Goal: Task Accomplishment & Management: Use online tool/utility

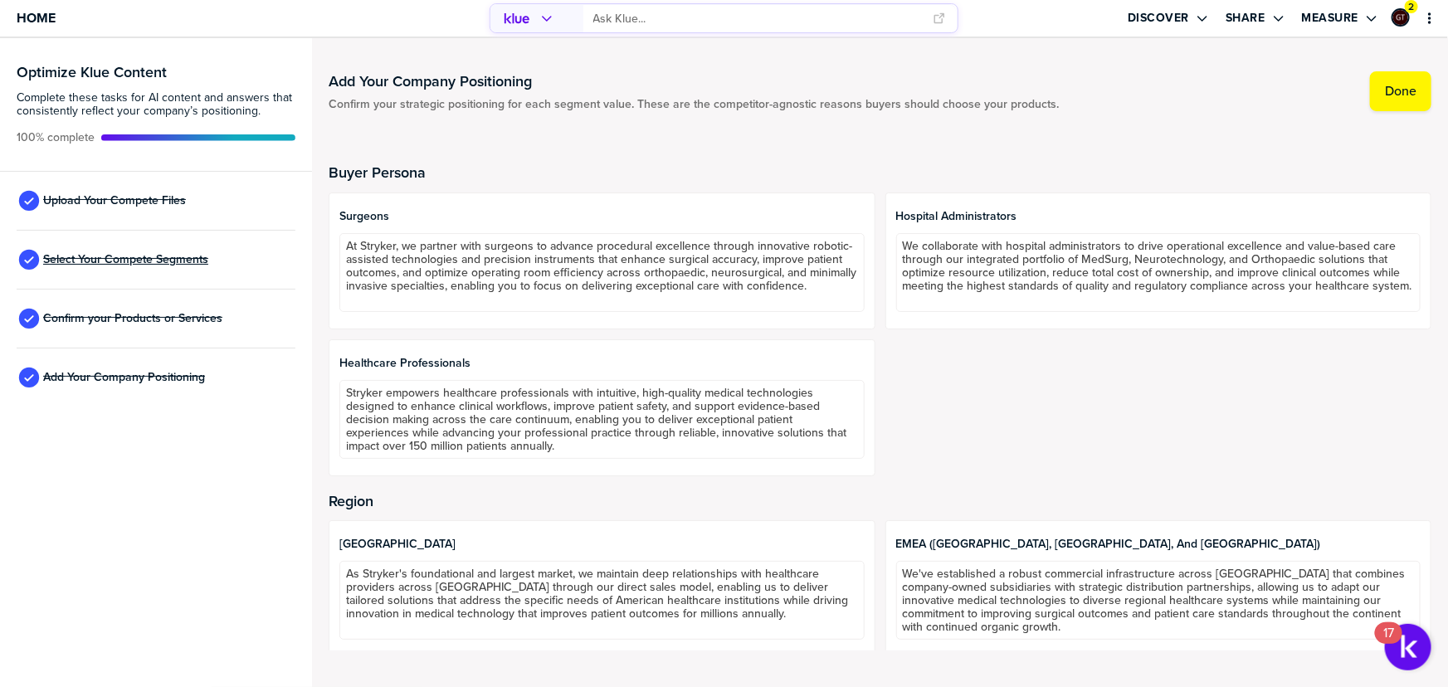
click at [133, 257] on span "Select Your Compete Segments" at bounding box center [125, 259] width 165 height 13
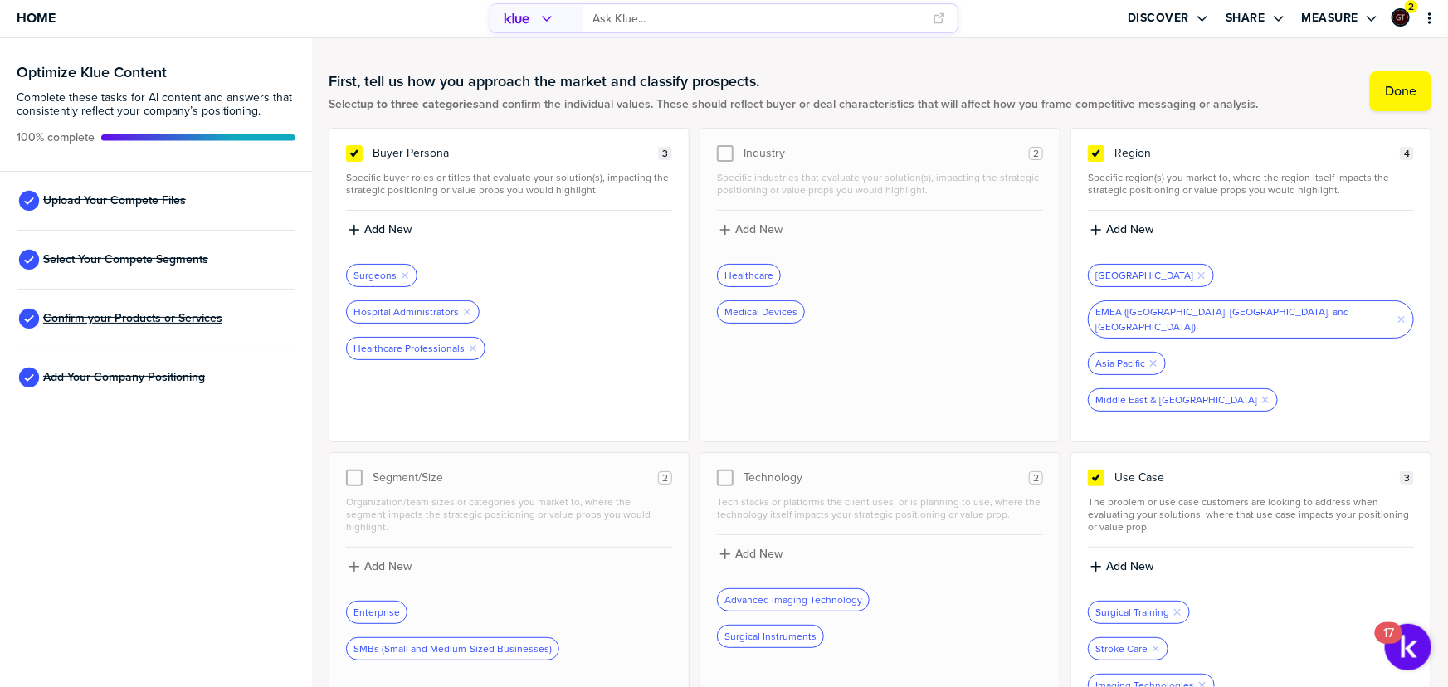
click at [149, 319] on span "Confirm your Products or Services" at bounding box center [132, 318] width 179 height 13
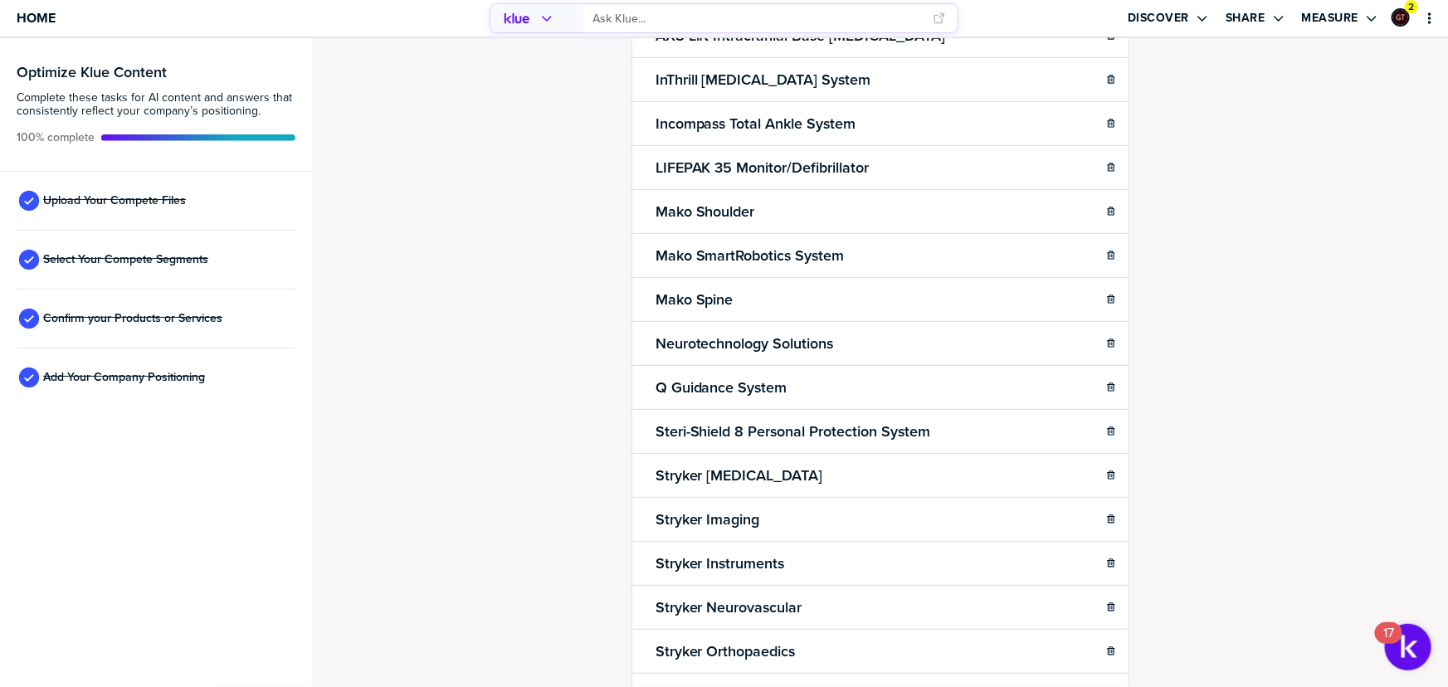
scroll to position [150, 0]
click at [138, 373] on span "Add Your Company Positioning" at bounding box center [124, 377] width 162 height 13
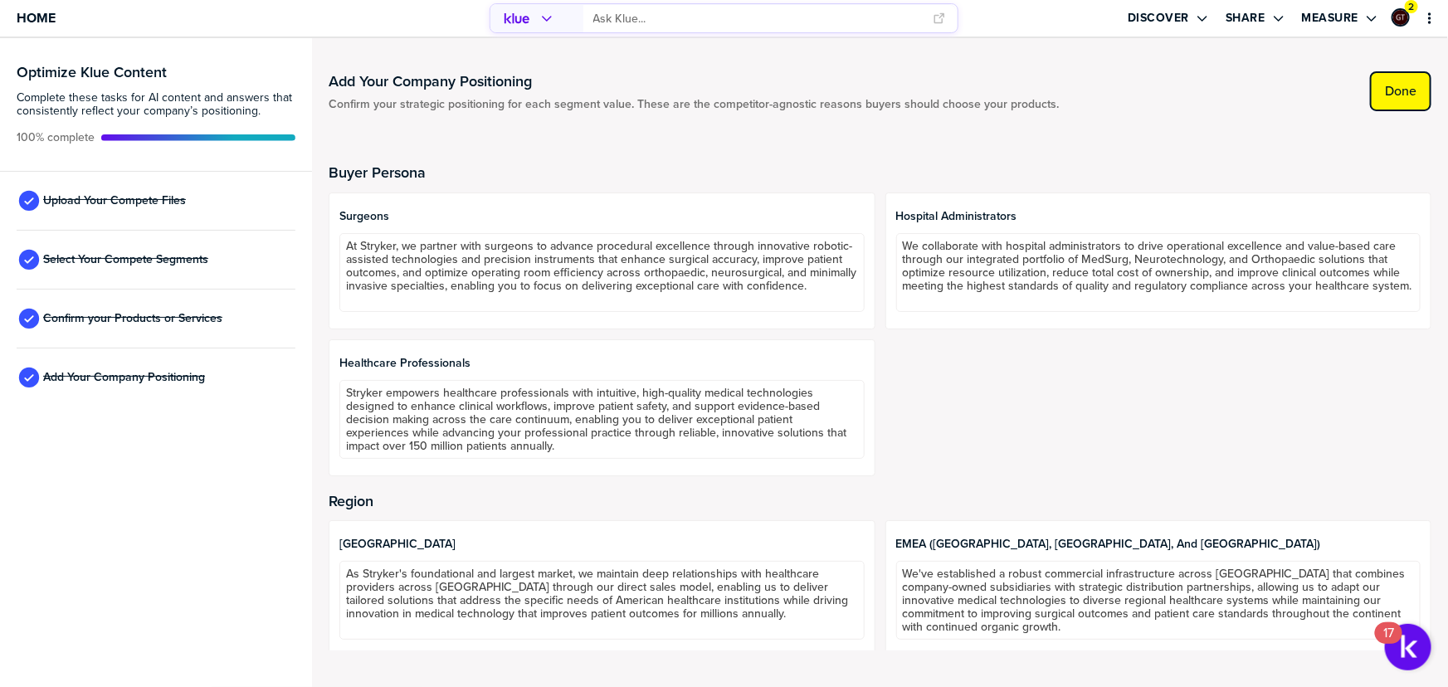
click at [1391, 95] on label "Done" at bounding box center [1401, 91] width 32 height 17
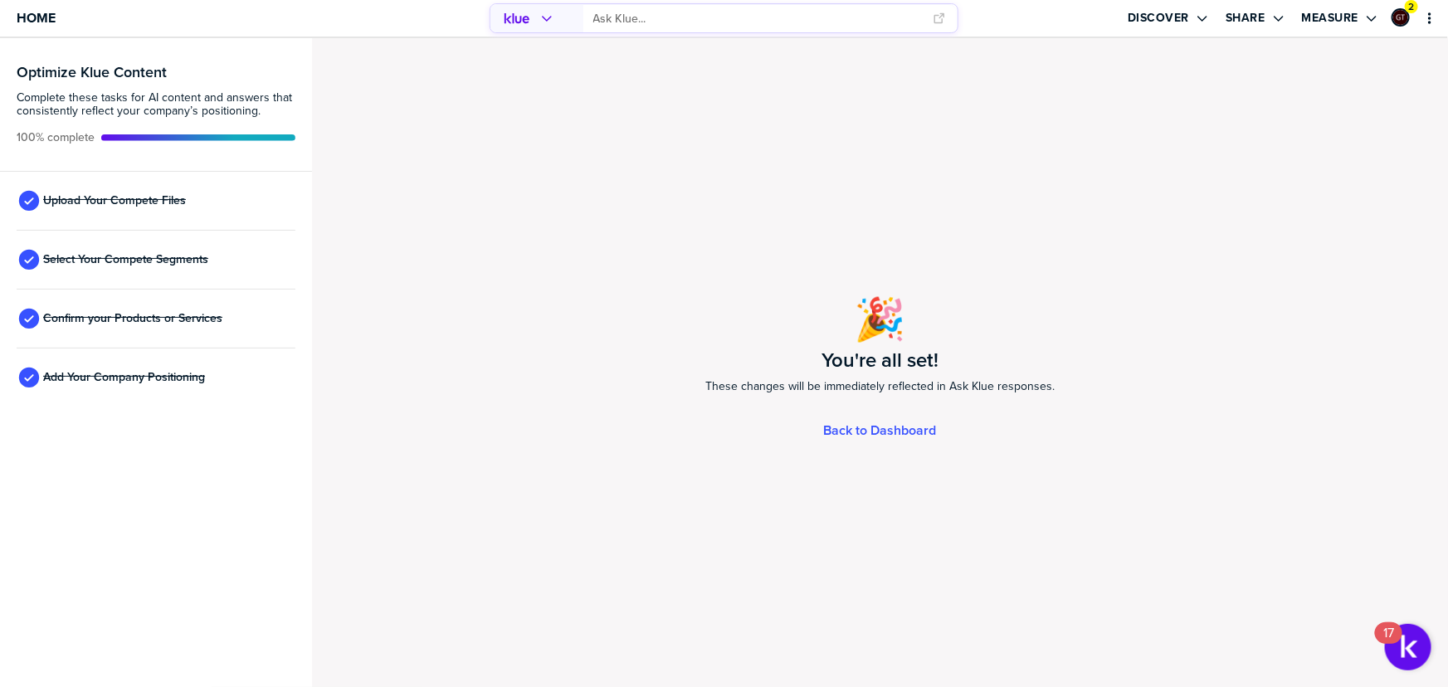
click at [1388, 95] on div "🎉 You're all set! These changes will be immediately reflected in Ask Klue respo…" at bounding box center [880, 362] width 1136 height 649
click at [1171, 19] on label "Discover" at bounding box center [1158, 18] width 61 height 15
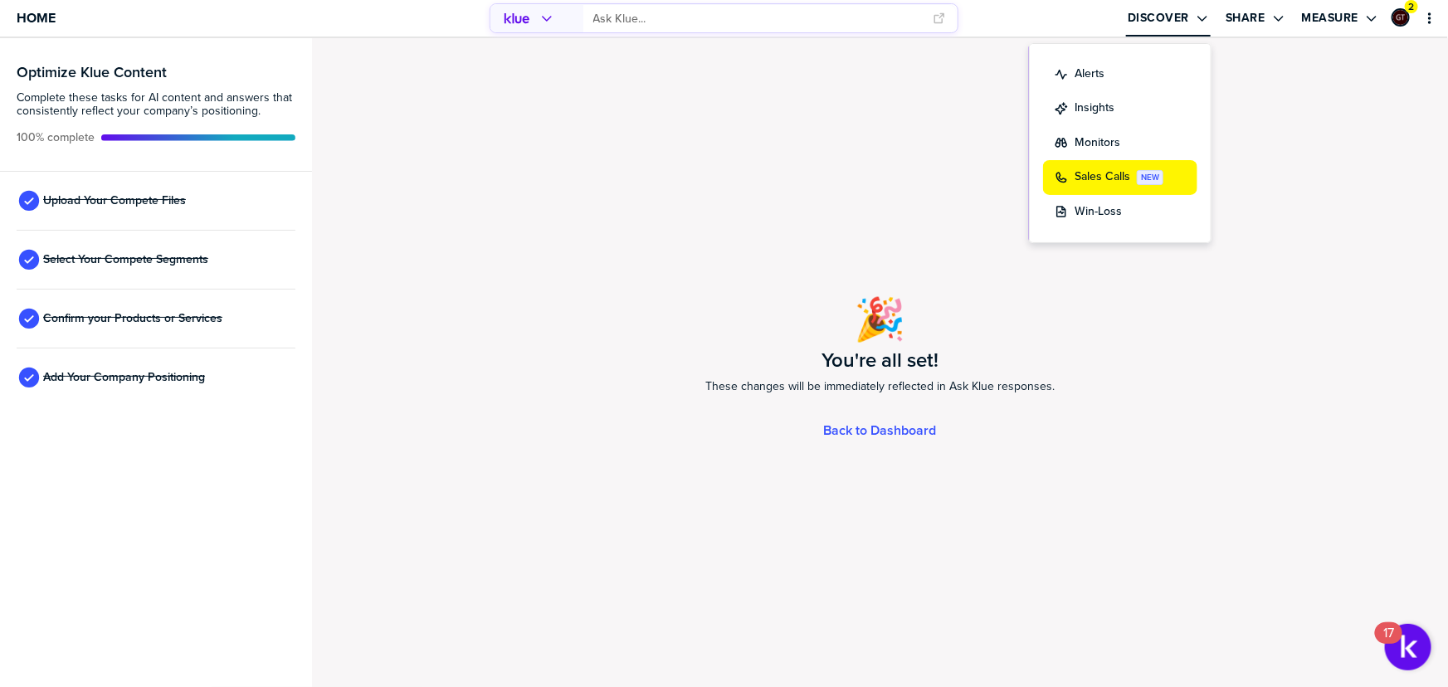
click at [1099, 174] on label "Sales Calls" at bounding box center [1102, 176] width 56 height 17
